Goal: Task Accomplishment & Management: Complete application form

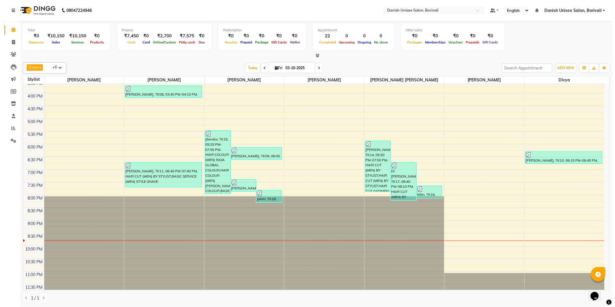
scroll to position [178, 0]
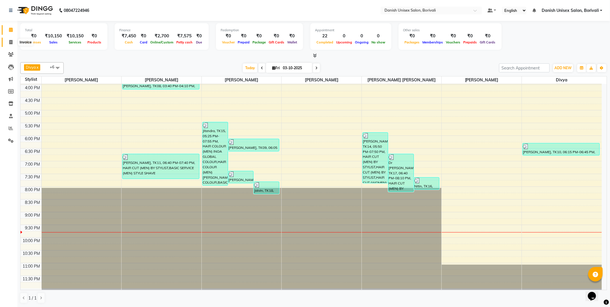
click at [9, 40] on icon at bounding box center [10, 42] width 3 height 4
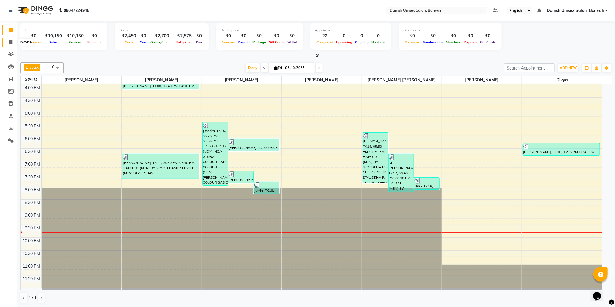
select select "7068"
select select "service"
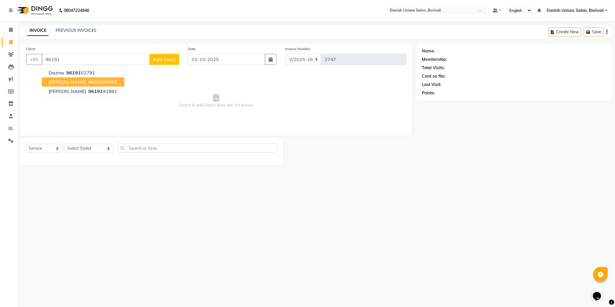
click at [61, 79] on button "[PERSON_NAME] 96191 99686" at bounding box center [83, 81] width 83 height 9
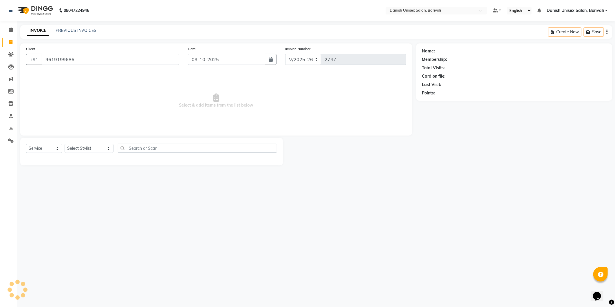
type input "9619199686"
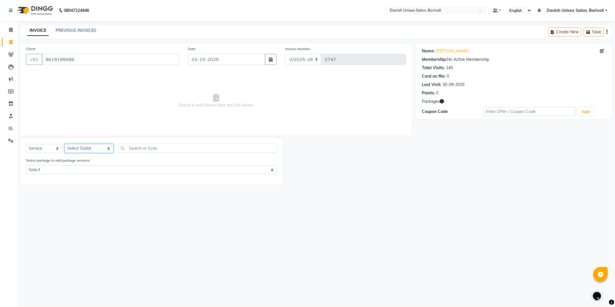
click at [71, 147] on select "Select Stylist [PERSON_NAME] Bheem [PERSON_NAME] Danish Unisex Salon, [PERSON_N…" at bounding box center [89, 148] width 49 height 9
select select "93636"
click at [65, 144] on select "Select Stylist [PERSON_NAME] Bheem [PERSON_NAME] Danish Unisex Salon, [PERSON_N…" at bounding box center [89, 148] width 49 height 9
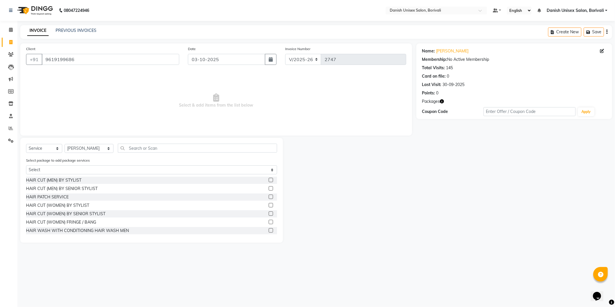
click at [269, 180] on label at bounding box center [271, 180] width 4 height 4
click at [269, 180] on input "checkbox" at bounding box center [271, 180] width 4 height 4
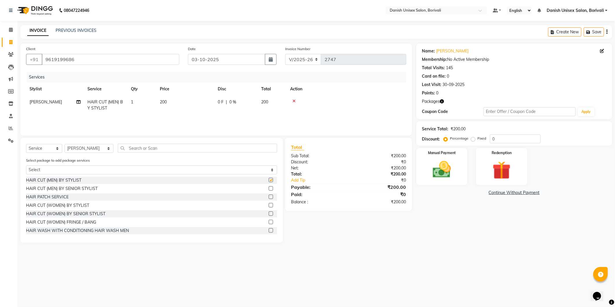
checkbox input "false"
click at [94, 147] on select "Select Stylist [PERSON_NAME] Bheem [PERSON_NAME] Danish Unisex Salon, [PERSON_N…" at bounding box center [89, 148] width 49 height 9
select select "58927"
click at [65, 144] on select "Select Stylist [PERSON_NAME] Bheem [PERSON_NAME] Danish Unisex Salon, [PERSON_N…" at bounding box center [89, 148] width 49 height 9
click at [128, 148] on input "text" at bounding box center [197, 148] width 159 height 9
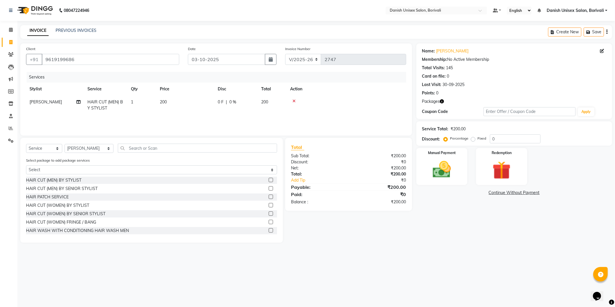
click at [269, 181] on label at bounding box center [271, 180] width 4 height 4
click at [269, 181] on input "checkbox" at bounding box center [271, 180] width 4 height 4
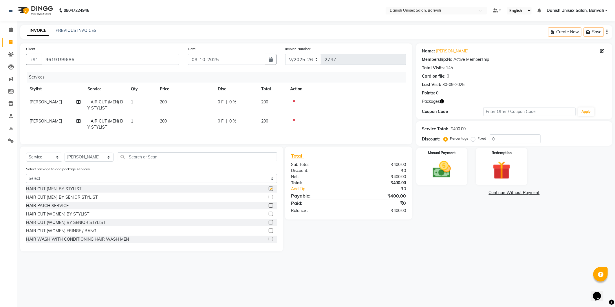
checkbox input "false"
click at [232, 161] on input "text" at bounding box center [197, 156] width 159 height 9
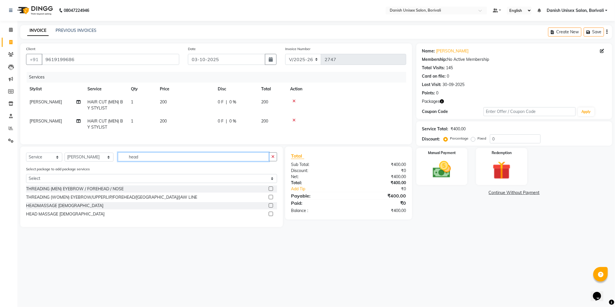
type input "head"
click at [270, 216] on label at bounding box center [271, 214] width 4 height 4
click at [270, 216] on input "checkbox" at bounding box center [271, 214] width 4 height 4
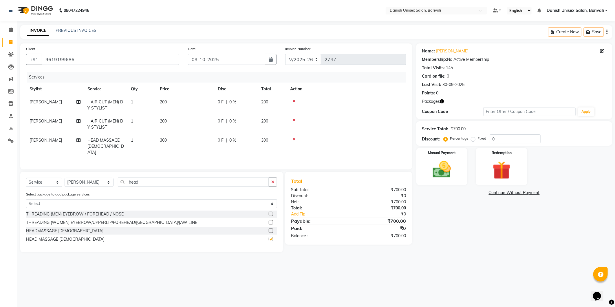
checkbox input "false"
click at [438, 183] on div "Manual Payment" at bounding box center [441, 166] width 53 height 39
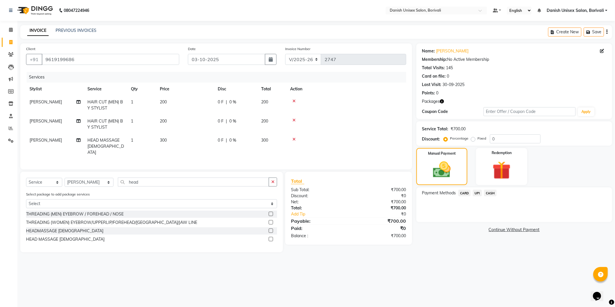
click at [491, 194] on span "CASH" at bounding box center [490, 193] width 12 height 7
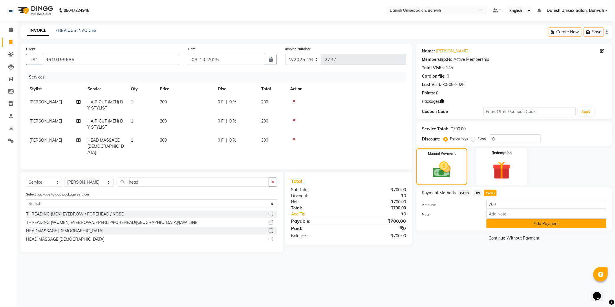
click at [490, 221] on button "Add Payment" at bounding box center [547, 223] width 120 height 9
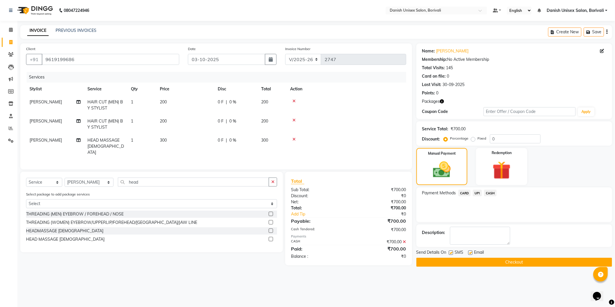
click at [492, 194] on span "CASH" at bounding box center [490, 193] width 12 height 7
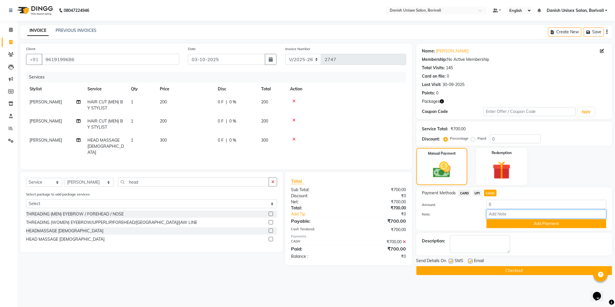
click at [497, 212] on input "Note:" at bounding box center [547, 214] width 120 height 9
click at [494, 206] on input "0" at bounding box center [547, 204] width 120 height 9
click at [479, 192] on span "UPI" at bounding box center [477, 193] width 9 height 7
click at [506, 206] on input "0" at bounding box center [547, 204] width 120 height 9
type input "0200"
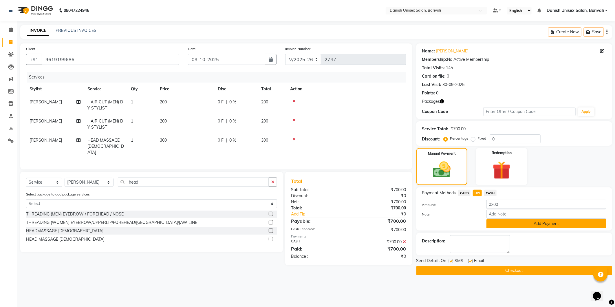
click at [555, 225] on button "Add Payment" at bounding box center [547, 223] width 120 height 9
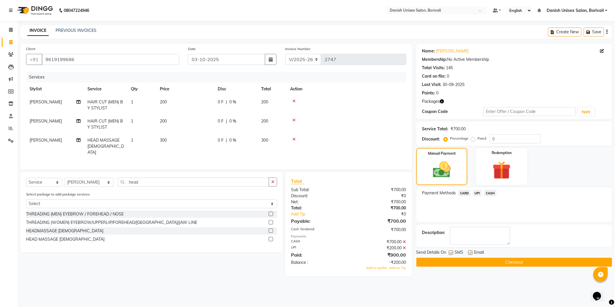
click at [524, 262] on button "Checkout" at bounding box center [515, 262] width 196 height 9
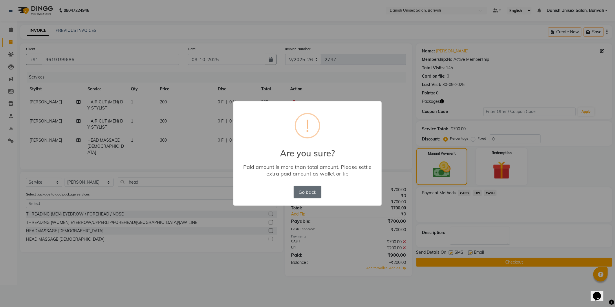
click at [312, 193] on button "Go back" at bounding box center [308, 192] width 28 height 13
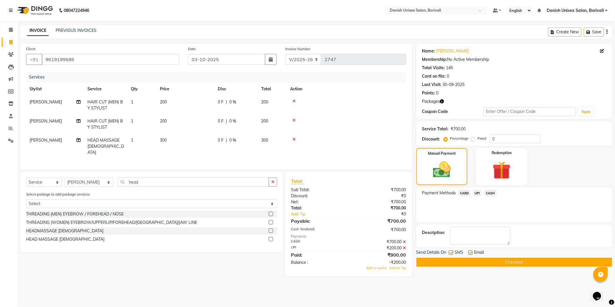
click at [406, 240] on icon at bounding box center [404, 242] width 3 height 4
click at [407, 231] on div "₹200.00" at bounding box center [380, 234] width 62 height 6
click at [404, 232] on icon at bounding box center [404, 234] width 3 height 4
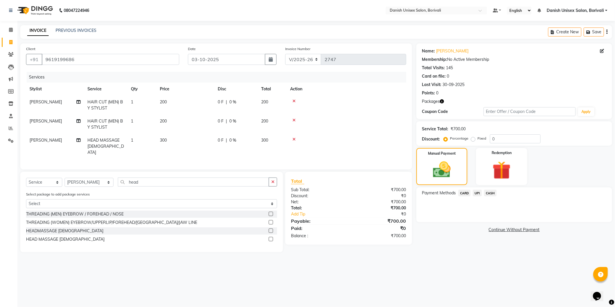
click at [488, 193] on span "CASH" at bounding box center [490, 193] width 12 height 7
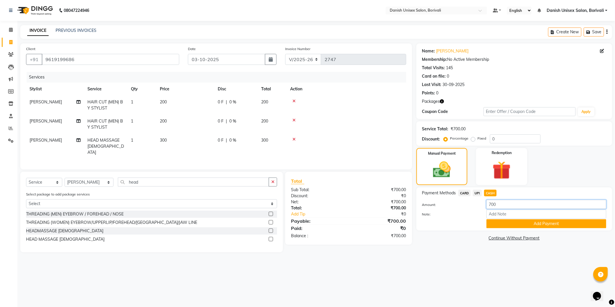
click at [502, 202] on input "700" at bounding box center [547, 204] width 120 height 9
type input "7"
type input "500"
click at [525, 223] on button "Add Payment" at bounding box center [547, 223] width 120 height 9
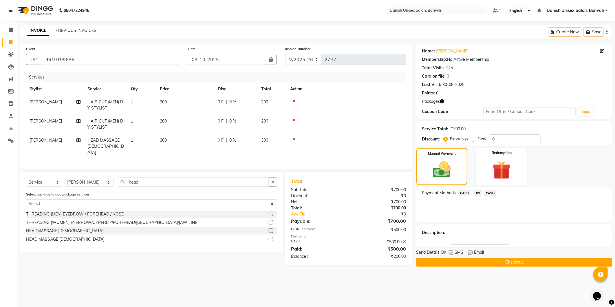
click at [476, 192] on span "UPI" at bounding box center [477, 193] width 9 height 7
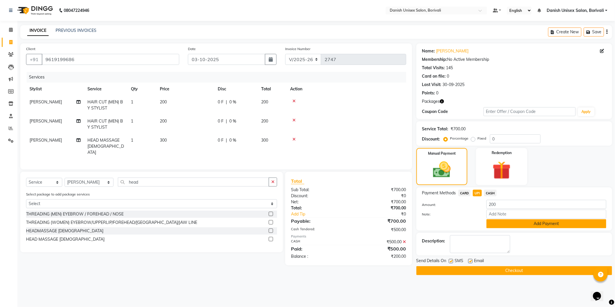
click at [525, 223] on button "Add Payment" at bounding box center [547, 223] width 120 height 9
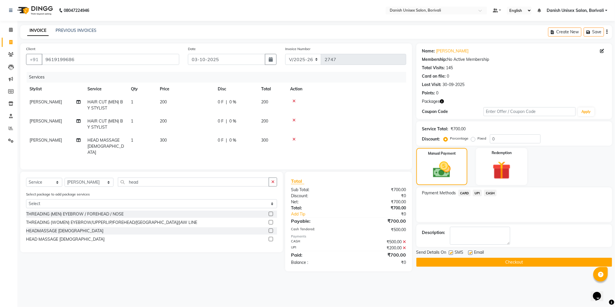
click at [517, 262] on button "Checkout" at bounding box center [515, 262] width 196 height 9
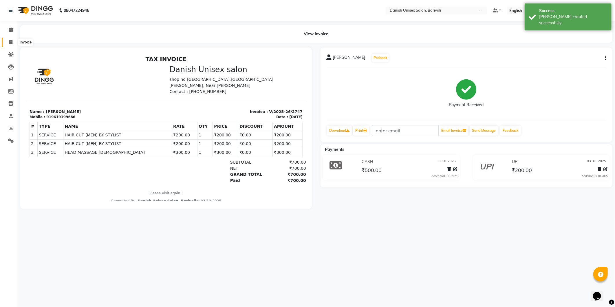
click at [11, 42] on icon at bounding box center [10, 42] width 3 height 4
select select "service"
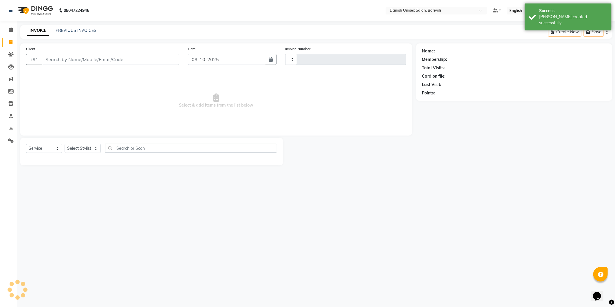
type input "2748"
select select "7068"
click at [89, 59] on input "Client" at bounding box center [111, 59] width 138 height 11
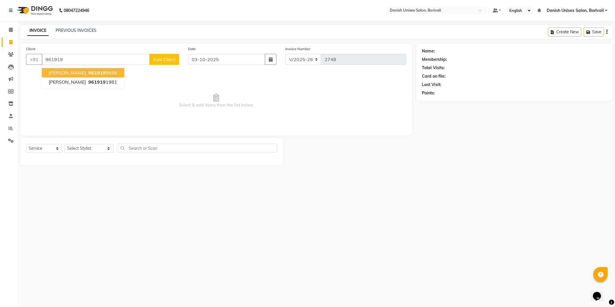
click at [88, 73] on span "961919" at bounding box center [96, 73] width 17 height 6
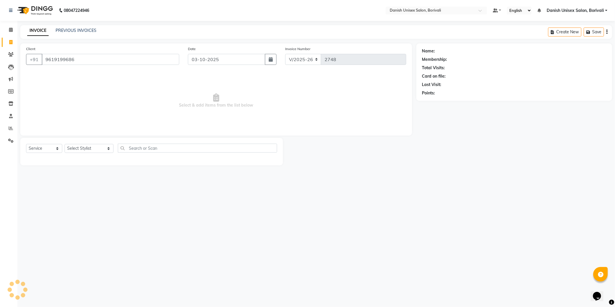
type input "9619199686"
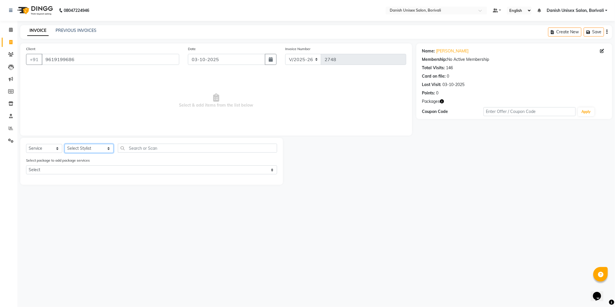
click at [77, 151] on select "Select Stylist [PERSON_NAME] Bheem [PERSON_NAME] Danish Unisex Salon, [PERSON_N…" at bounding box center [89, 148] width 49 height 9
select select "59611"
click at [65, 144] on select "Select Stylist [PERSON_NAME] Bheem [PERSON_NAME] Danish Unisex Salon, [PERSON_N…" at bounding box center [89, 148] width 49 height 9
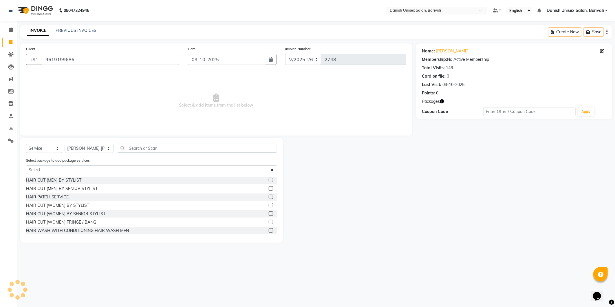
click at [269, 180] on label at bounding box center [271, 180] width 4 height 4
click at [269, 180] on input "checkbox" at bounding box center [271, 180] width 4 height 4
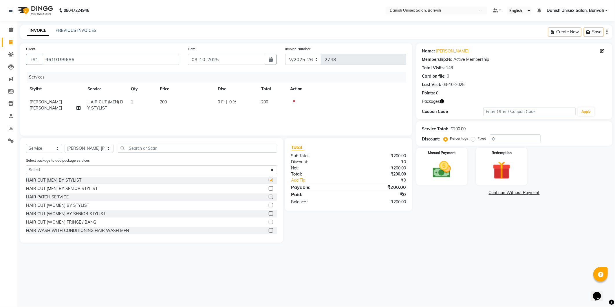
checkbox input "false"
click at [238, 147] on input "text" at bounding box center [197, 148] width 159 height 9
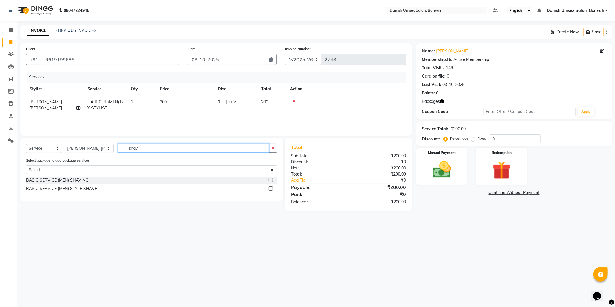
type input "shav"
click at [271, 188] on label at bounding box center [271, 188] width 4 height 4
click at [271, 188] on input "checkbox" at bounding box center [271, 189] width 4 height 4
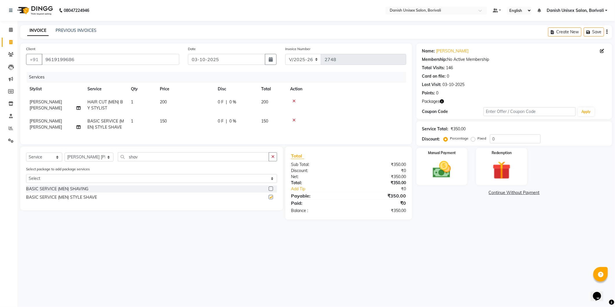
checkbox input "false"
click at [460, 176] on div "Manual Payment" at bounding box center [441, 166] width 53 height 39
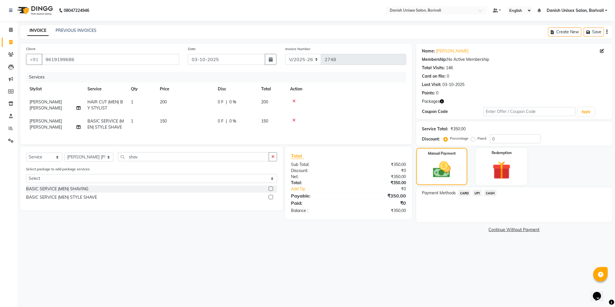
click at [480, 193] on span "UPI" at bounding box center [477, 193] width 9 height 7
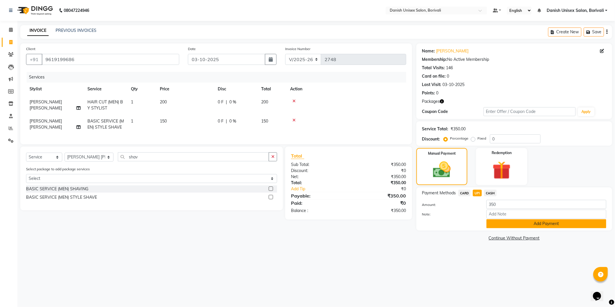
click at [505, 220] on button "Add Payment" at bounding box center [547, 223] width 120 height 9
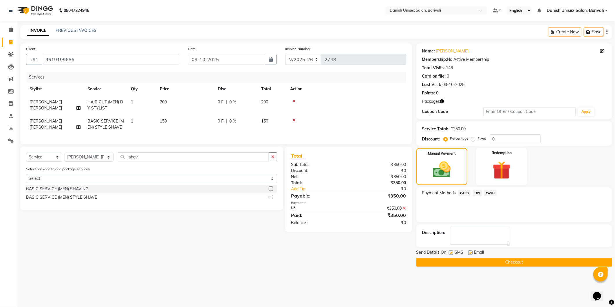
click at [488, 261] on button "Checkout" at bounding box center [515, 262] width 196 height 9
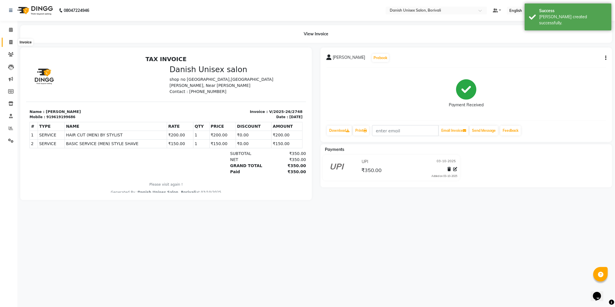
click at [9, 39] on span at bounding box center [11, 42] width 10 height 7
select select "service"
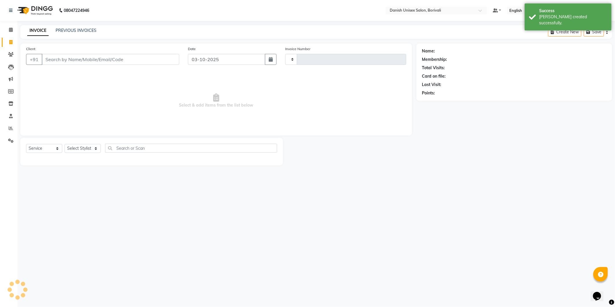
type input "2749"
select select "7068"
click at [44, 57] on input "Client" at bounding box center [111, 59] width 138 height 11
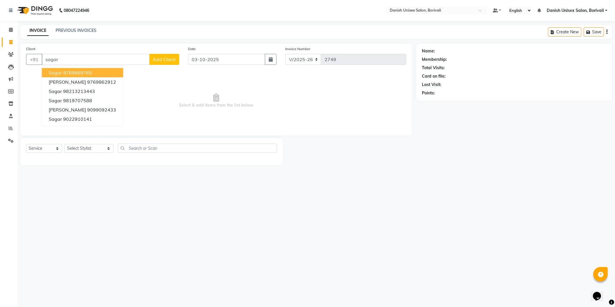
click at [92, 71] on button "Sagar 9769669765" at bounding box center [82, 72] width 81 height 9
type input "9769669765"
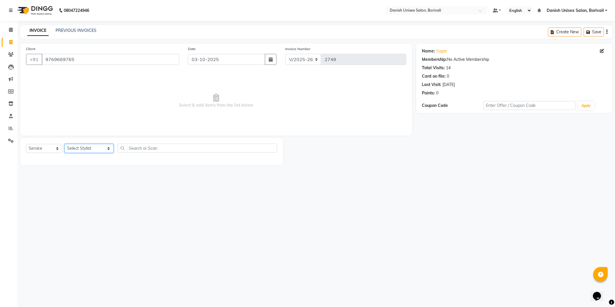
click at [92, 149] on select "Select Stylist [PERSON_NAME] Bheem [PERSON_NAME] Danish Unisex Salon, [PERSON_N…" at bounding box center [89, 148] width 49 height 9
select select "59611"
click at [65, 144] on select "Select Stylist [PERSON_NAME] Bheem [PERSON_NAME] Danish Unisex Salon, [PERSON_N…" at bounding box center [89, 148] width 49 height 9
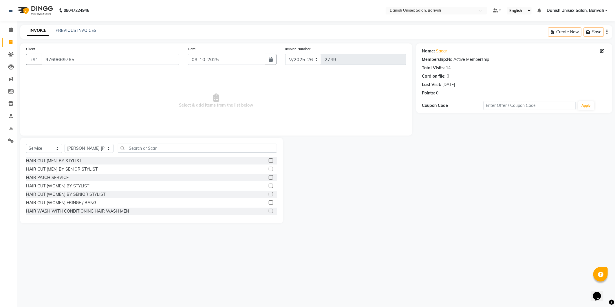
click at [269, 160] on label at bounding box center [271, 160] width 4 height 4
click at [269, 160] on input "checkbox" at bounding box center [271, 161] width 4 height 4
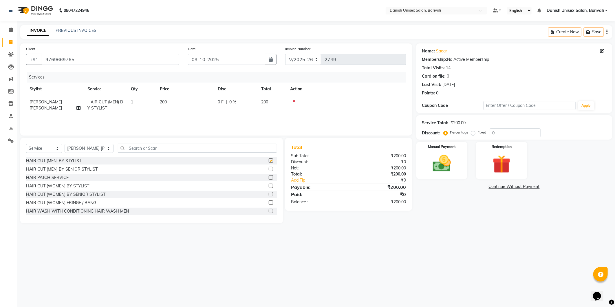
checkbox input "false"
click at [256, 147] on input "text" at bounding box center [197, 148] width 159 height 9
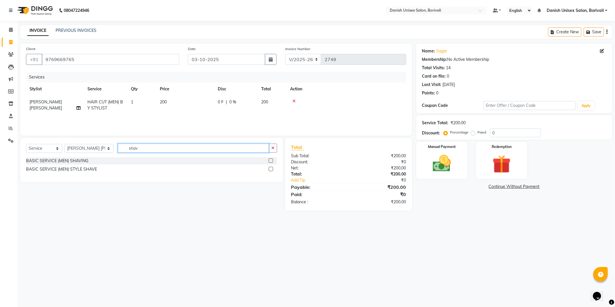
type input "shav"
click at [269, 167] on label at bounding box center [271, 169] width 4 height 4
click at [269, 167] on input "checkbox" at bounding box center [271, 169] width 4 height 4
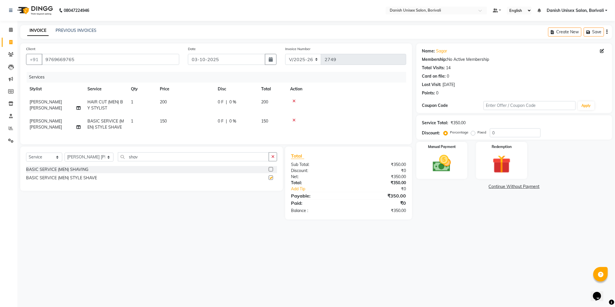
checkbox input "false"
click at [438, 174] on img at bounding box center [442, 164] width 31 height 22
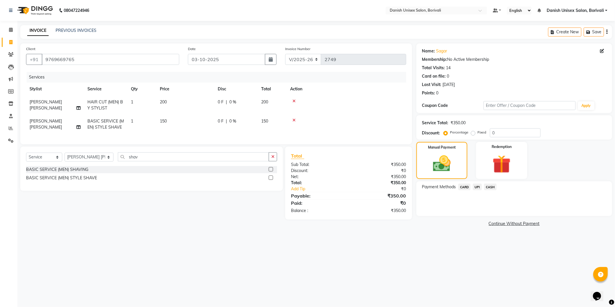
click at [478, 186] on span "UPI" at bounding box center [477, 187] width 9 height 7
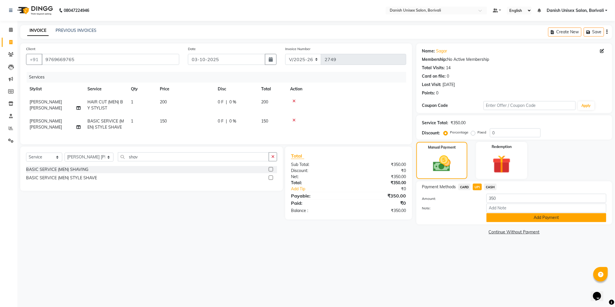
click at [497, 220] on button "Add Payment" at bounding box center [547, 217] width 120 height 9
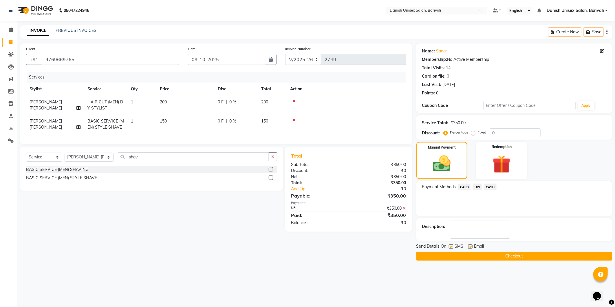
click at [495, 257] on button "Checkout" at bounding box center [515, 256] width 196 height 9
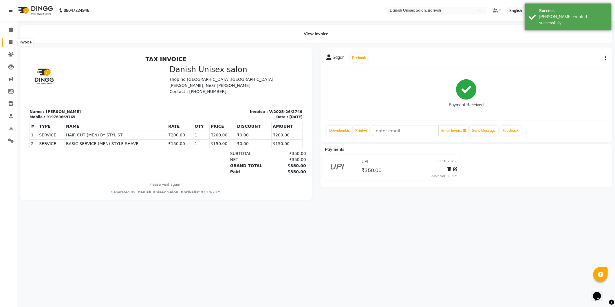
click at [13, 42] on span at bounding box center [11, 42] width 10 height 7
select select "service"
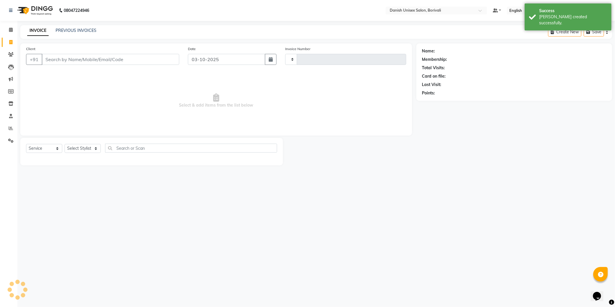
type input "2750"
select select "7068"
click at [10, 29] on icon at bounding box center [11, 30] width 4 height 4
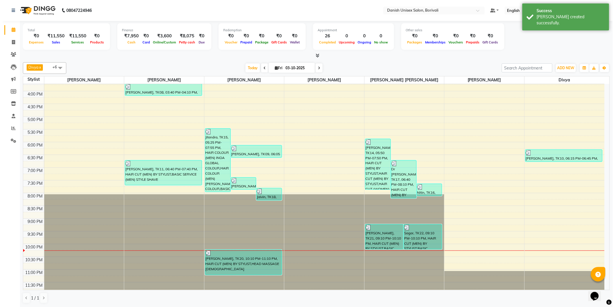
scroll to position [178, 0]
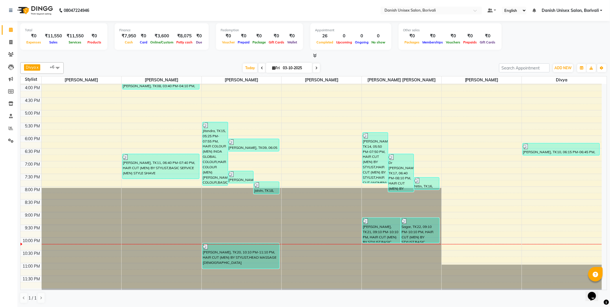
drag, startPoint x: 603, startPoint y: 10, endPoint x: 599, endPoint y: 10, distance: 3.5
click at [603, 10] on link "Danish Unisex Salon, Borivali" at bounding box center [572, 11] width 61 height 6
click at [579, 42] on link "Sign out" at bounding box center [573, 39] width 53 height 9
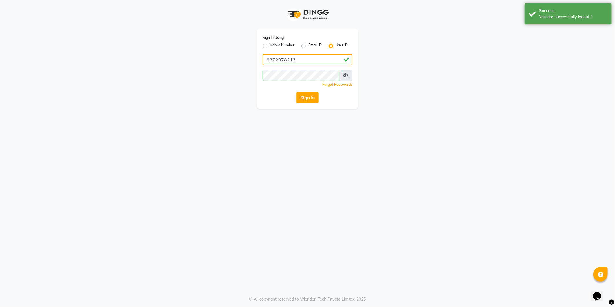
click at [312, 59] on input "9372078213" at bounding box center [308, 59] width 90 height 11
type input "[PERSON_NAME]"
click at [305, 95] on button "Sign In" at bounding box center [308, 97] width 22 height 11
